Goal: Transaction & Acquisition: Book appointment/travel/reservation

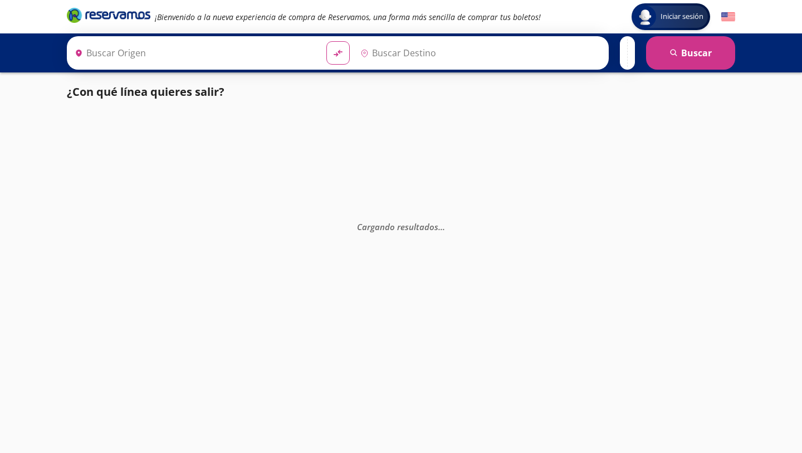
type input "Colima, Colima"
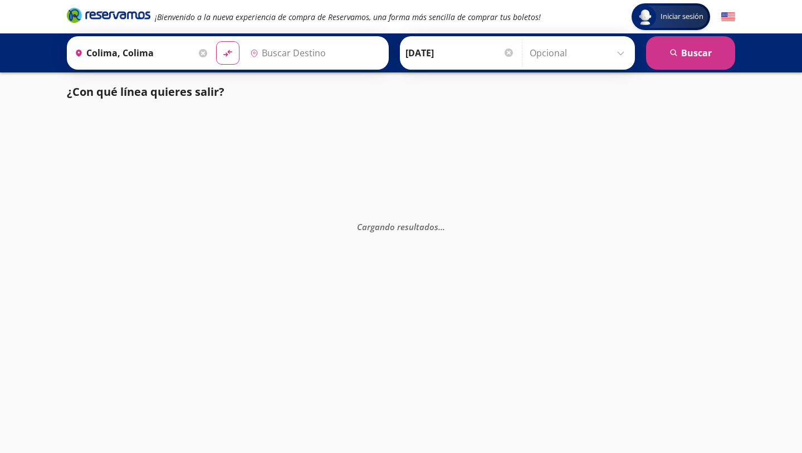
type input "[GEOGRAPHIC_DATA], [GEOGRAPHIC_DATA]"
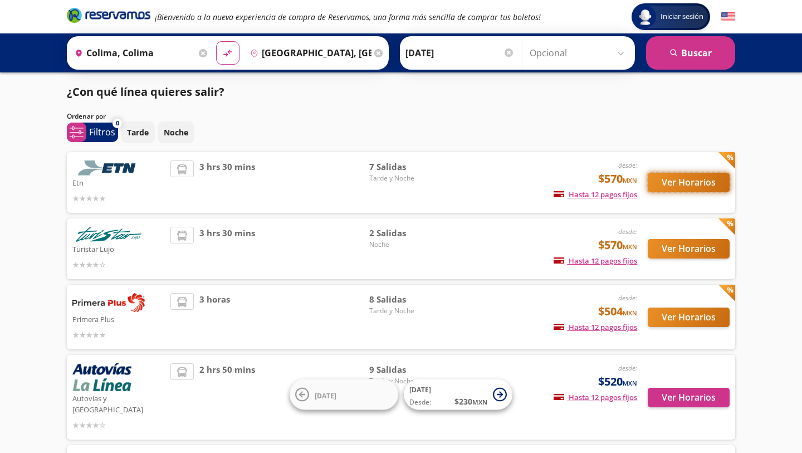
click at [689, 183] on button "Ver Horarios" at bounding box center [688, 182] width 82 height 19
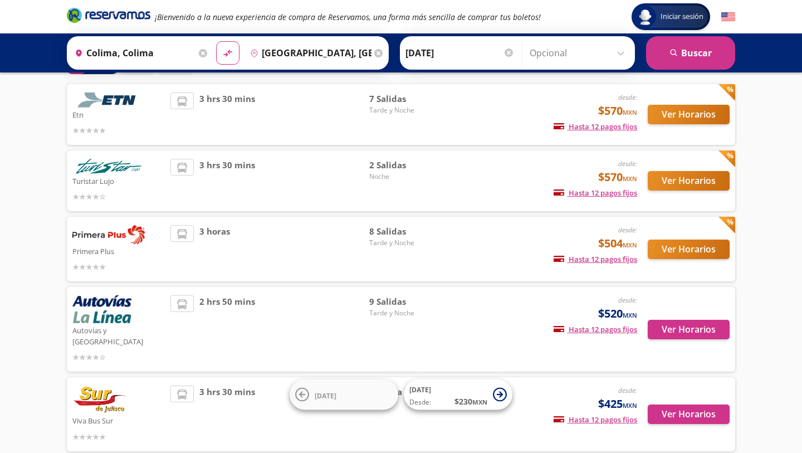
scroll to position [66, 0]
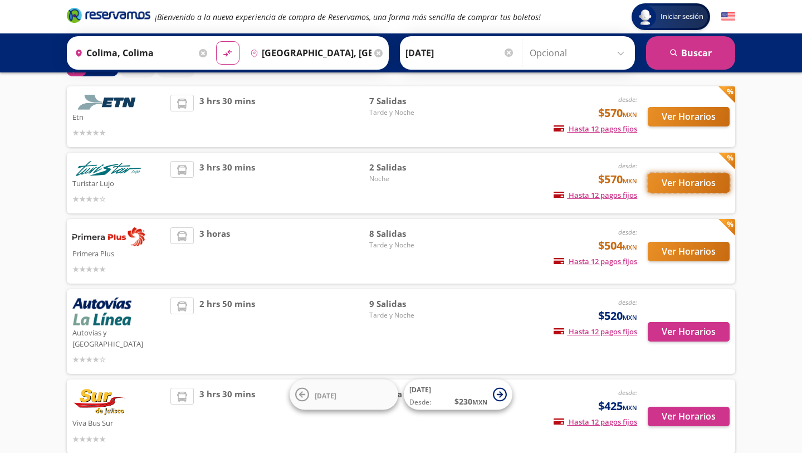
click at [665, 187] on button "Ver Horarios" at bounding box center [688, 182] width 82 height 19
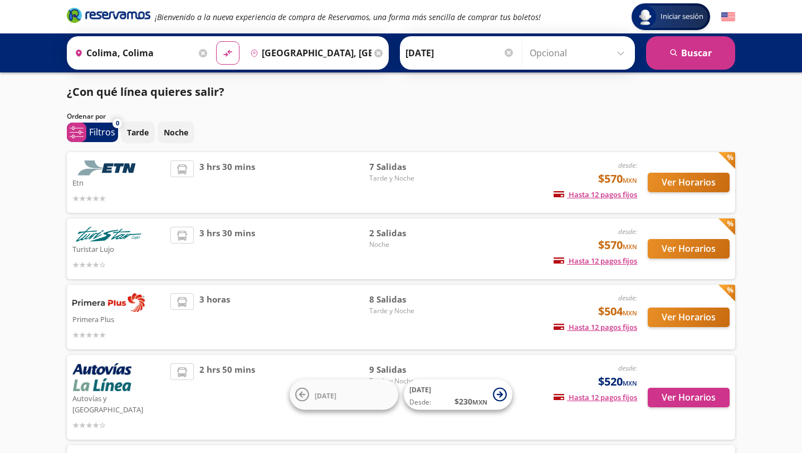
scroll to position [66, 0]
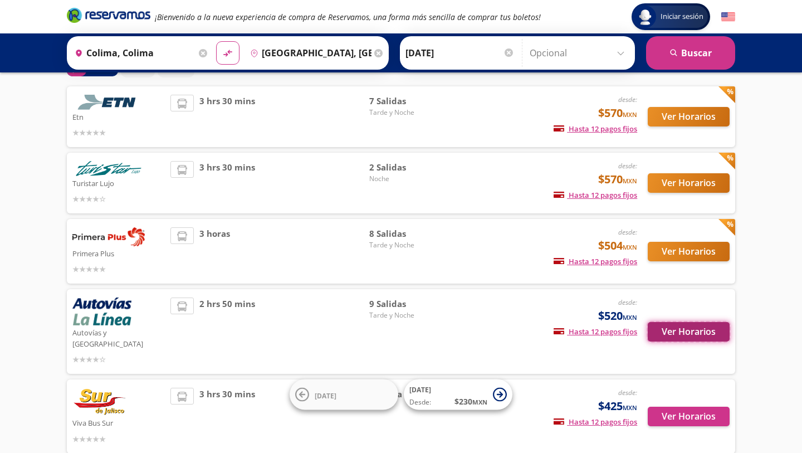
click at [695, 328] on button "Ver Horarios" at bounding box center [688, 331] width 82 height 19
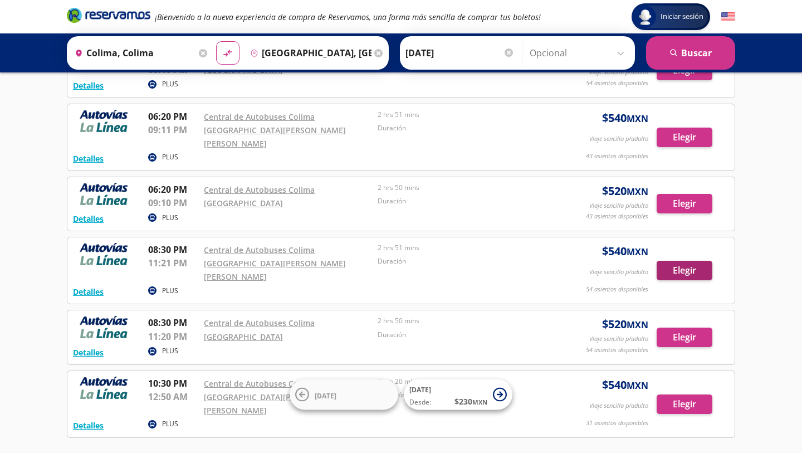
scroll to position [293, 0]
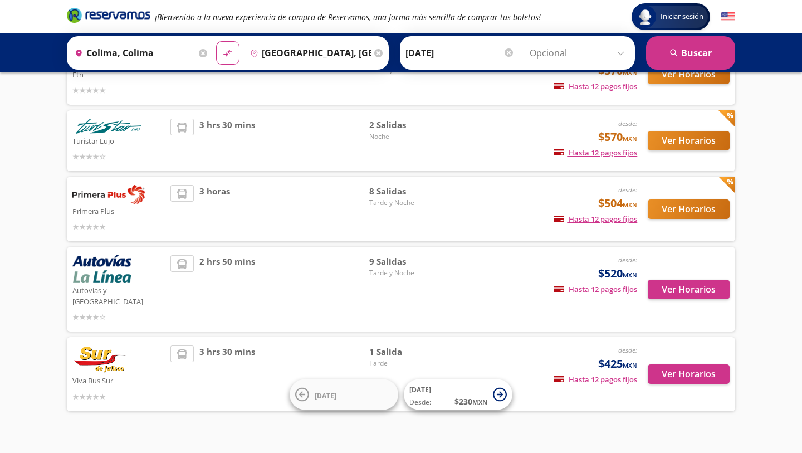
scroll to position [116, 0]
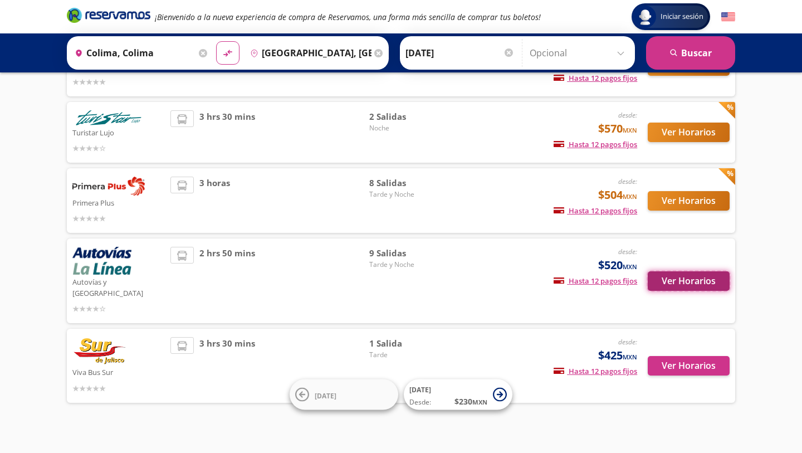
click at [684, 271] on button "Ver Horarios" at bounding box center [688, 280] width 82 height 19
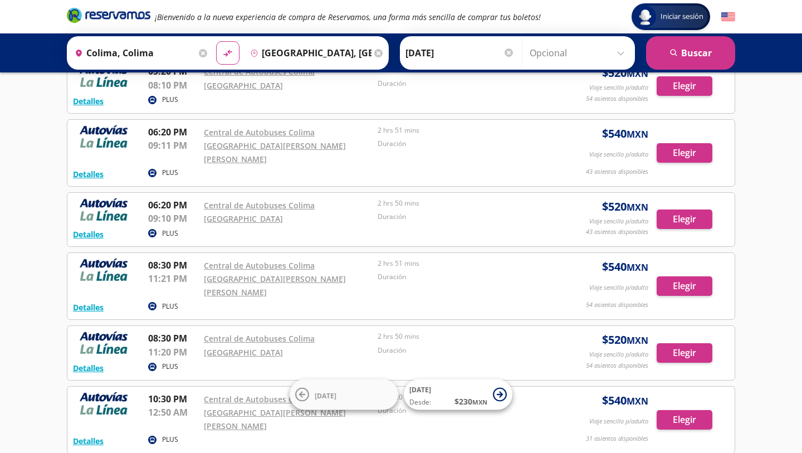
scroll to position [272, 0]
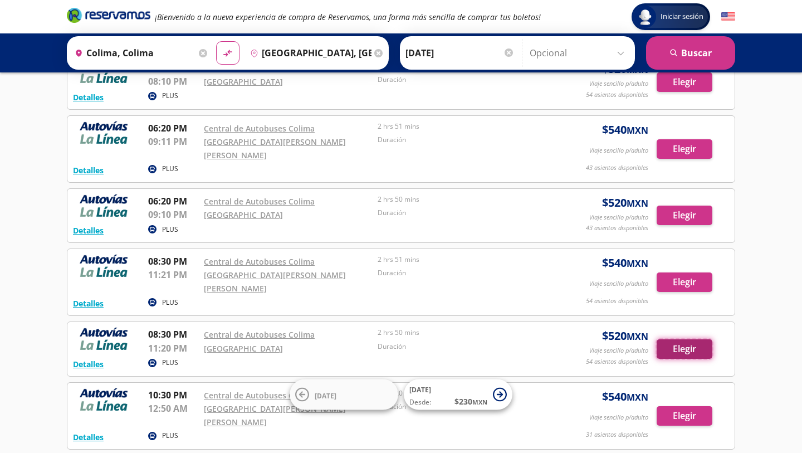
click at [680, 339] on button "Elegir" at bounding box center [684, 348] width 56 height 19
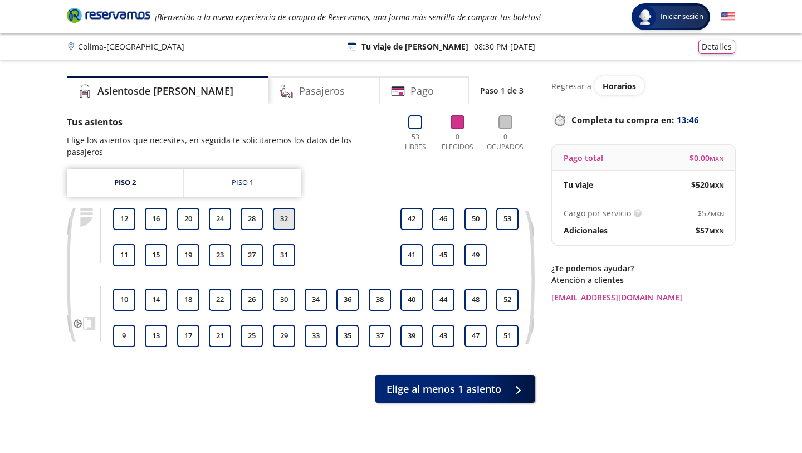
click at [279, 208] on button "32" at bounding box center [284, 219] width 22 height 22
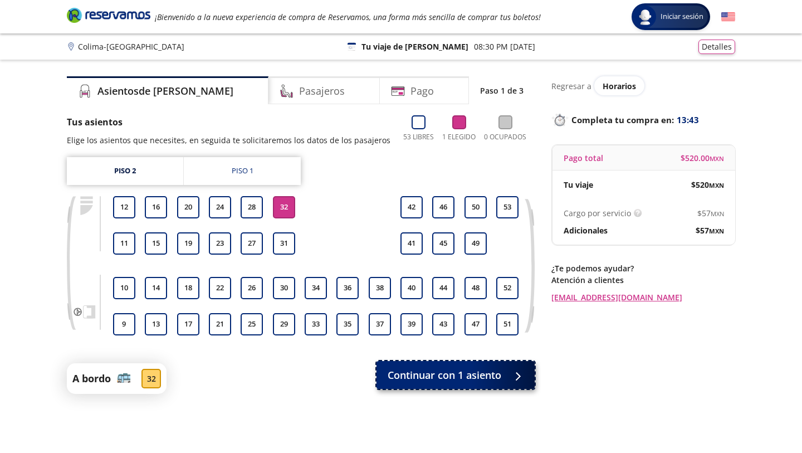
click at [406, 371] on span "Continuar con 1 asiento" at bounding box center [444, 374] width 114 height 15
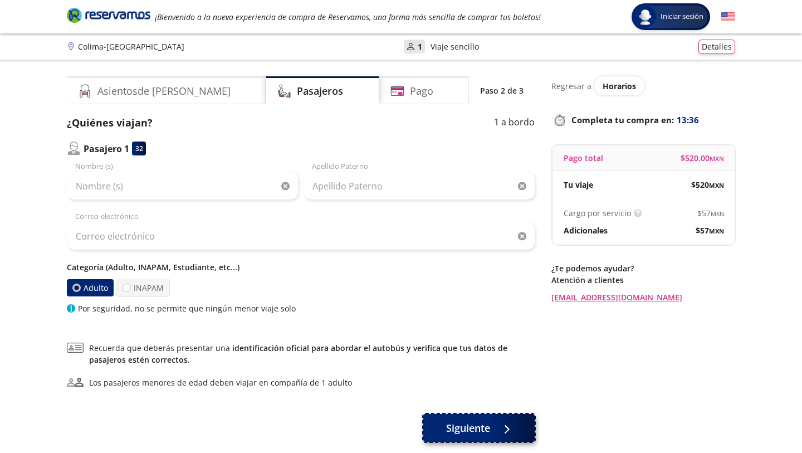
click at [469, 426] on span "Siguiente" at bounding box center [468, 427] width 44 height 15
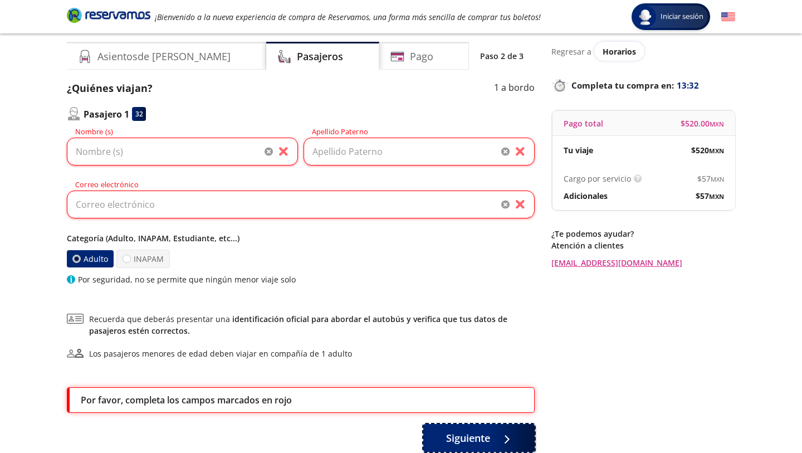
scroll to position [27, 0]
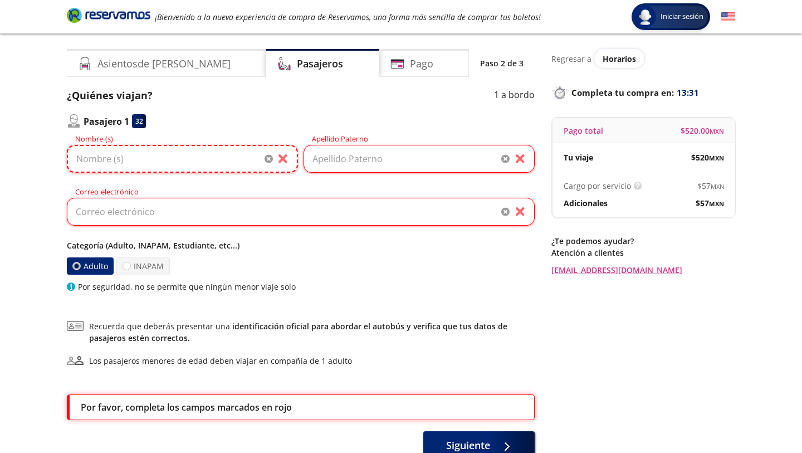
click at [228, 159] on input "Nombre (s)" at bounding box center [182, 159] width 231 height 28
type input "[PERSON_NAME]"
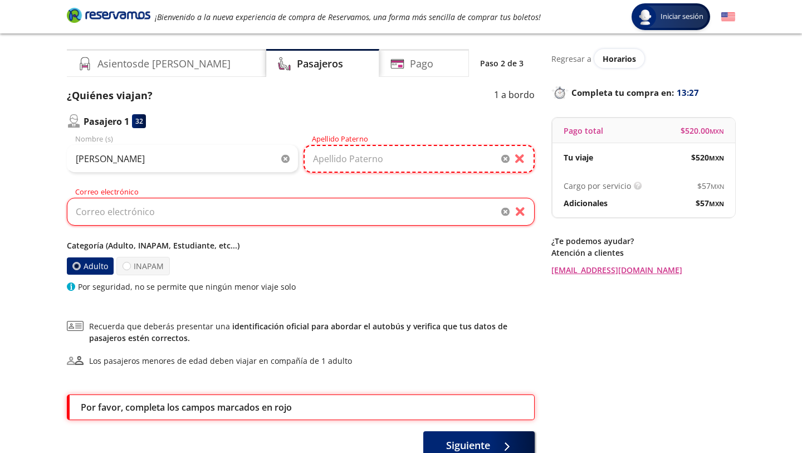
click at [329, 166] on input "Apellido Paterno" at bounding box center [418, 159] width 231 height 28
type input "[PERSON_NAME]"
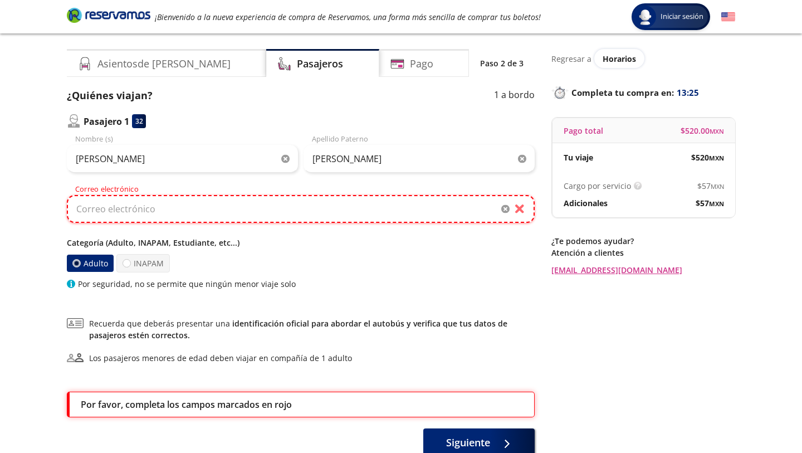
click at [313, 206] on input "Correo electrónico" at bounding box center [301, 209] width 468 height 28
type input "[EMAIL_ADDRESS][DOMAIN_NAME]"
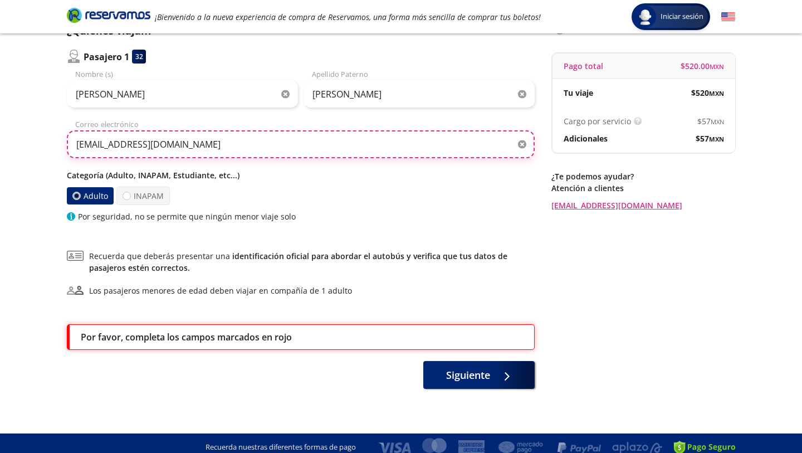
scroll to position [100, 0]
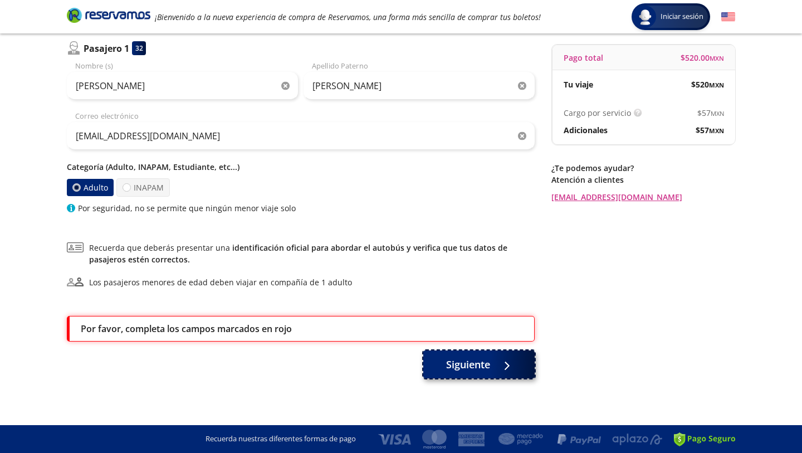
click at [467, 363] on span "Siguiente" at bounding box center [468, 364] width 44 height 15
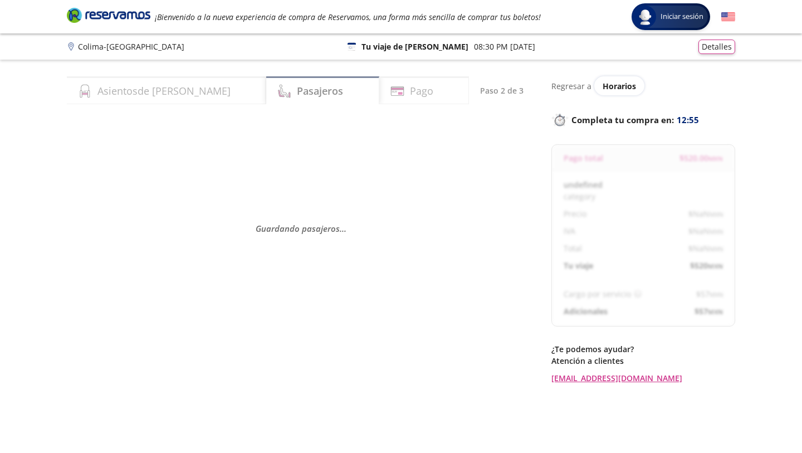
select select "MX"
